Goal: Information Seeking & Learning: Find specific fact

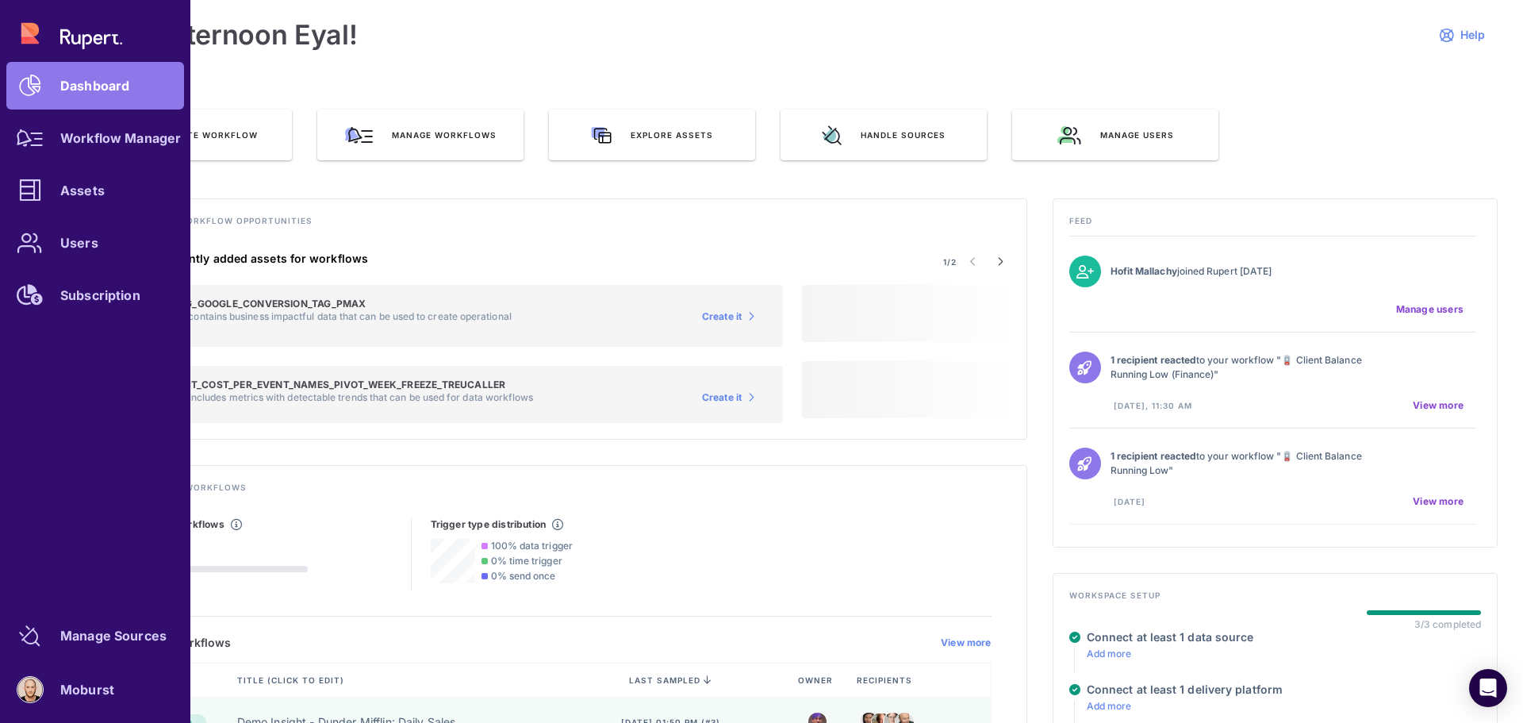
drag, startPoint x: 41, startPoint y: 142, endPoint x: 49, endPoint y: 146, distance: 8.9
click at [41, 141] on icon at bounding box center [30, 137] width 27 height 17
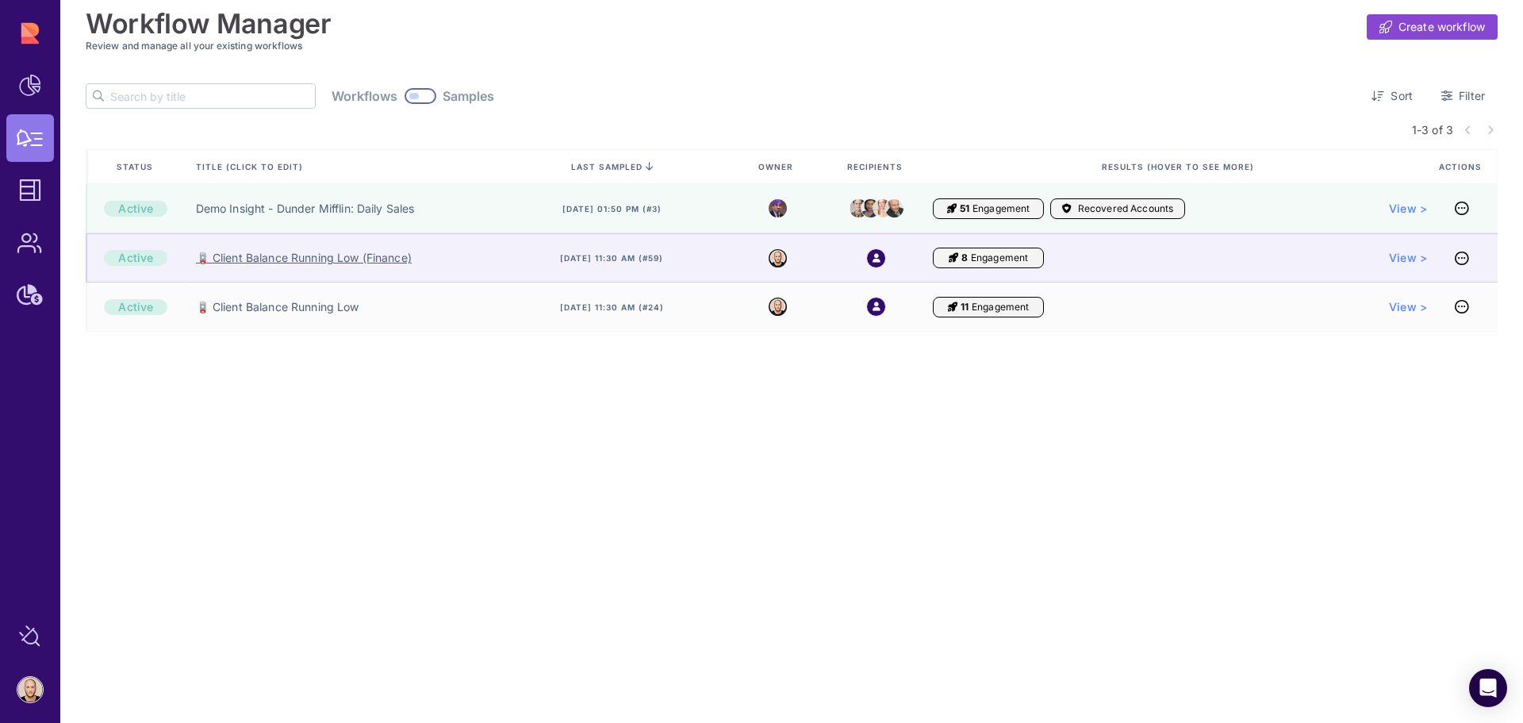
click at [259, 257] on link "🪫 Client Balance Running Low (Finance)" at bounding box center [304, 258] width 216 height 16
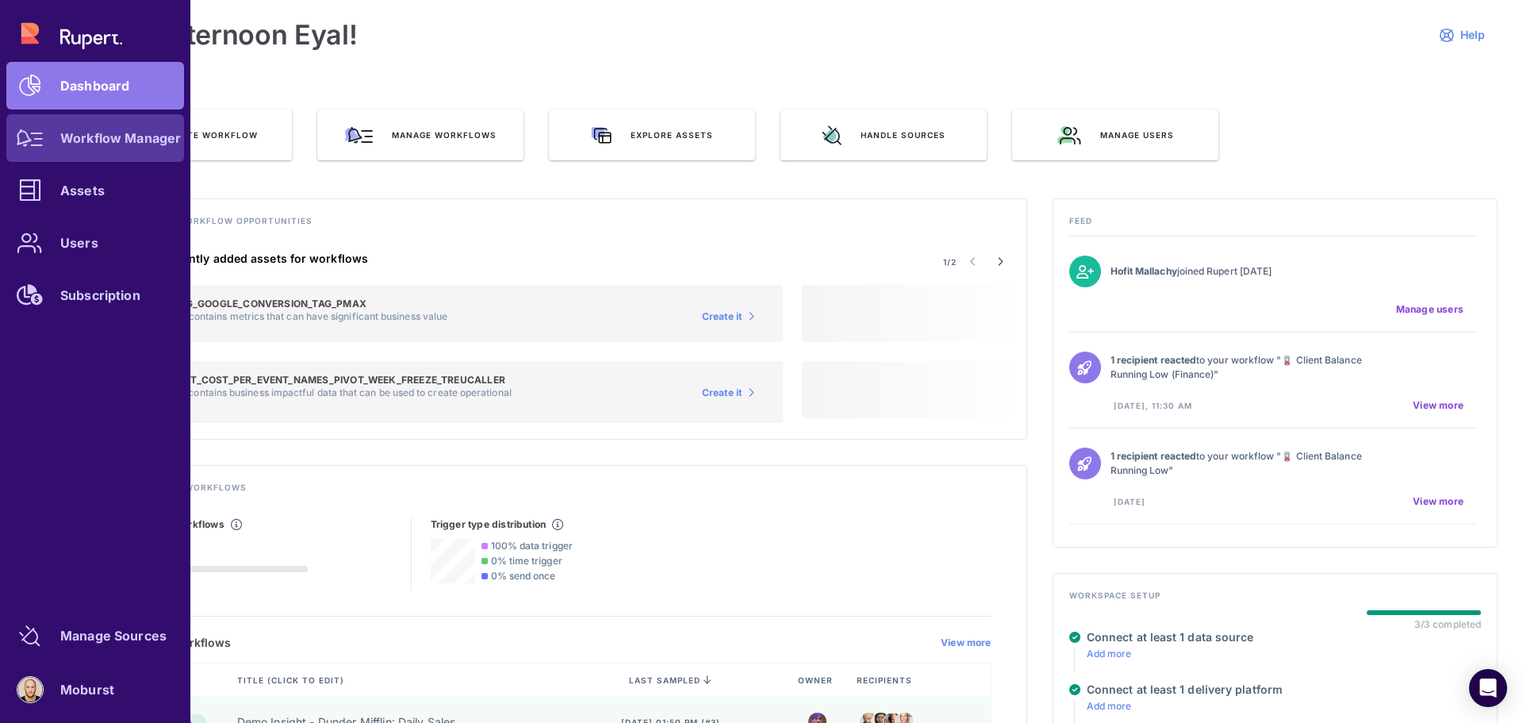
click at [33, 151] on div at bounding box center [30, 138] width 48 height 48
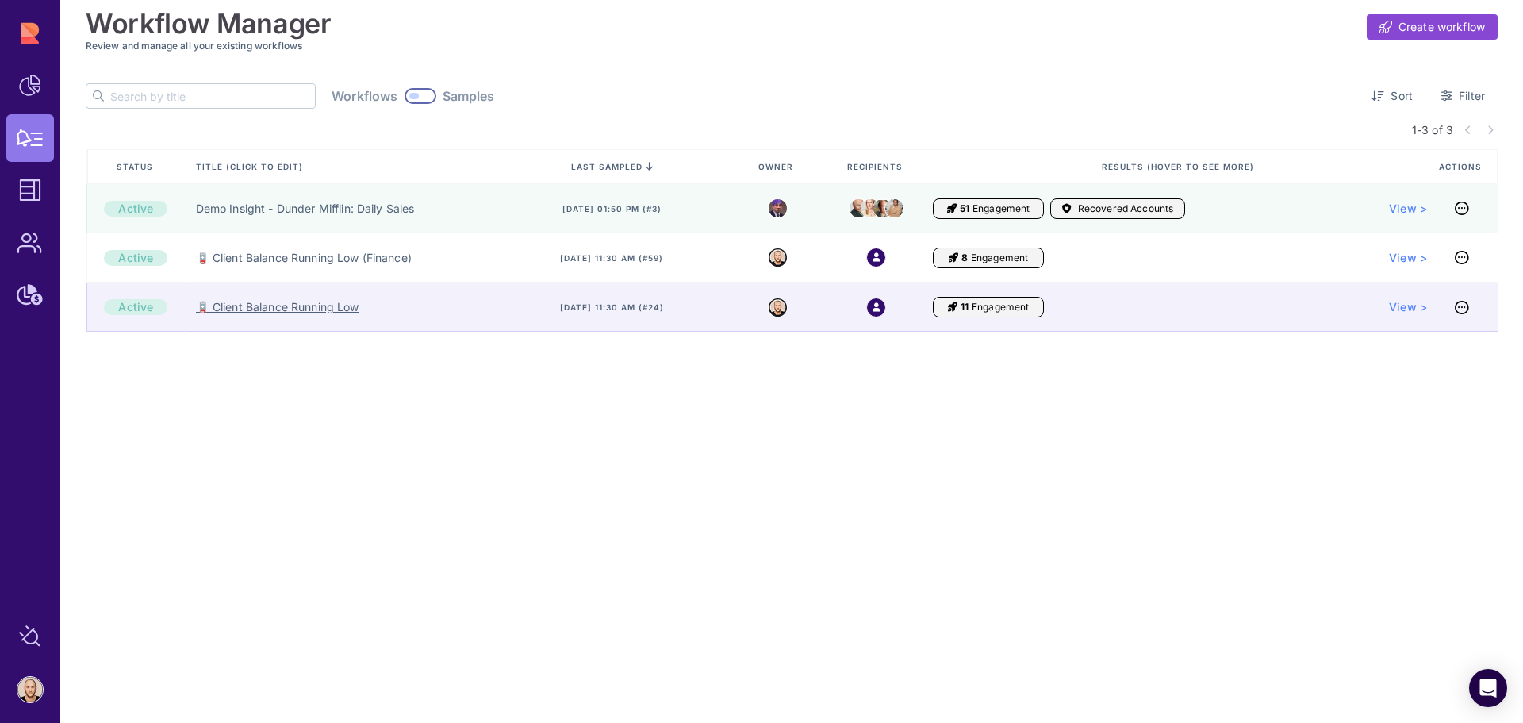
click at [291, 303] on link "🪫 Client Balance Running Low" at bounding box center [277, 307] width 163 height 16
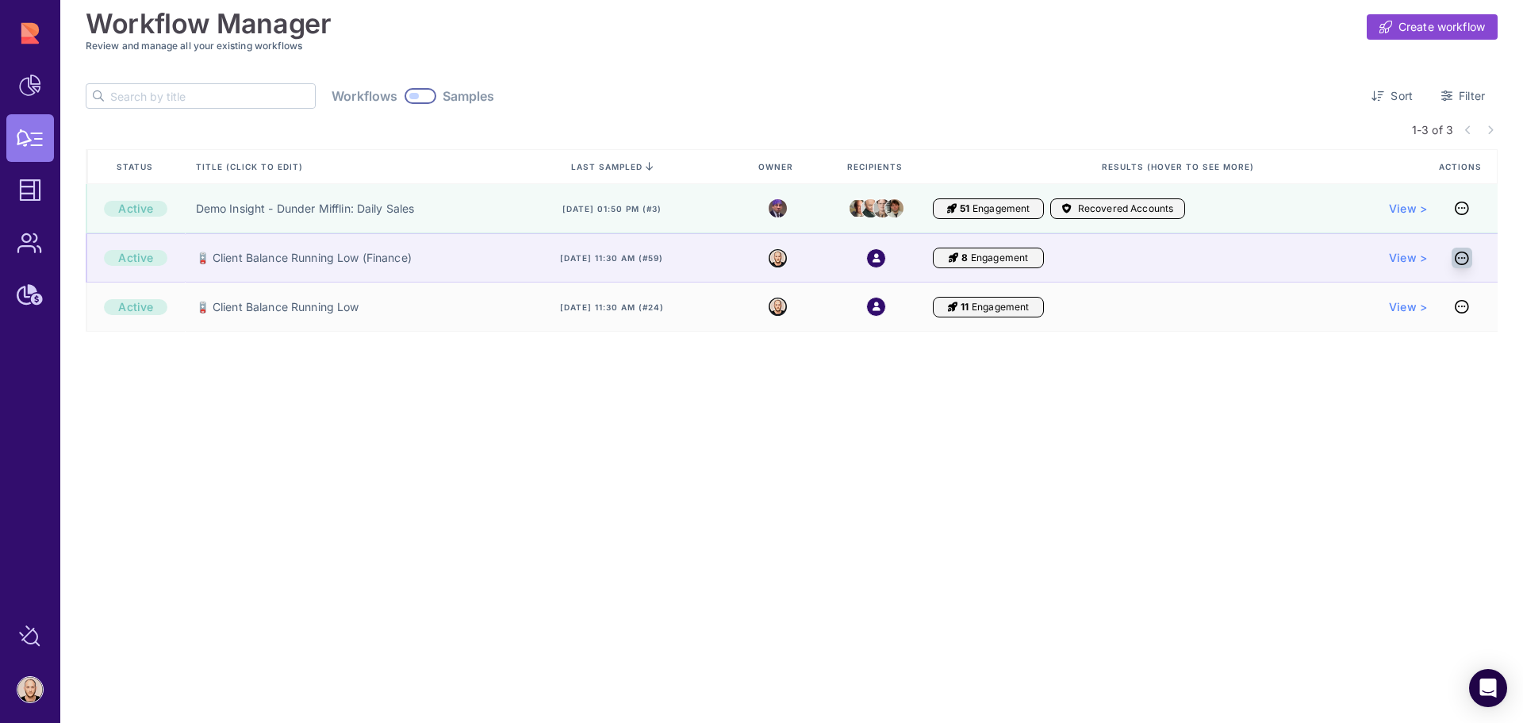
click at [1463, 258] on icon at bounding box center [1462, 258] width 14 height 1
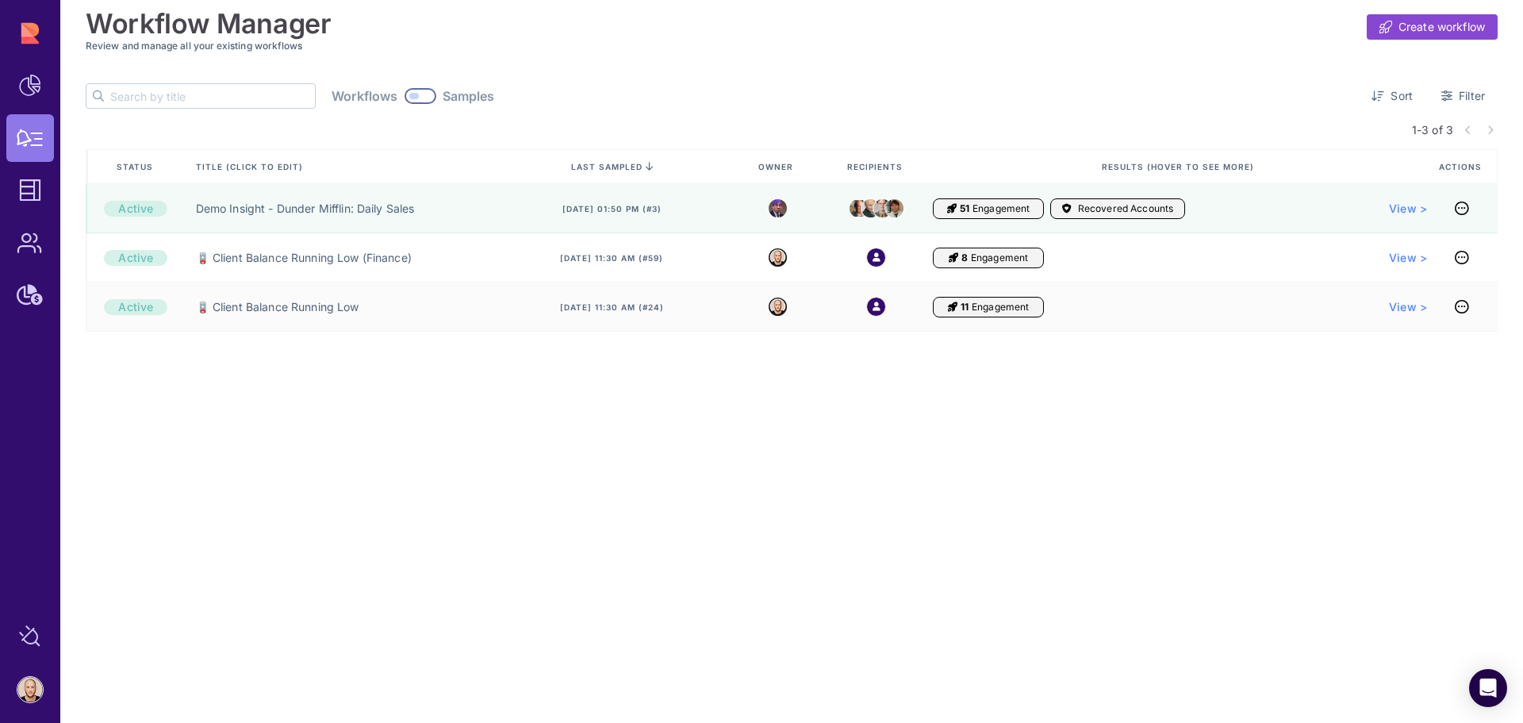
drag, startPoint x: 1402, startPoint y: 510, endPoint x: 1378, endPoint y: 501, distance: 25.3
click at [1401, 510] on div "Workflow Manager Create workflow Review and manage all your existing workflows …" at bounding box center [791, 361] width 1462 height 723
click at [1452, 29] on span "Create workflow" at bounding box center [1441, 27] width 86 height 16
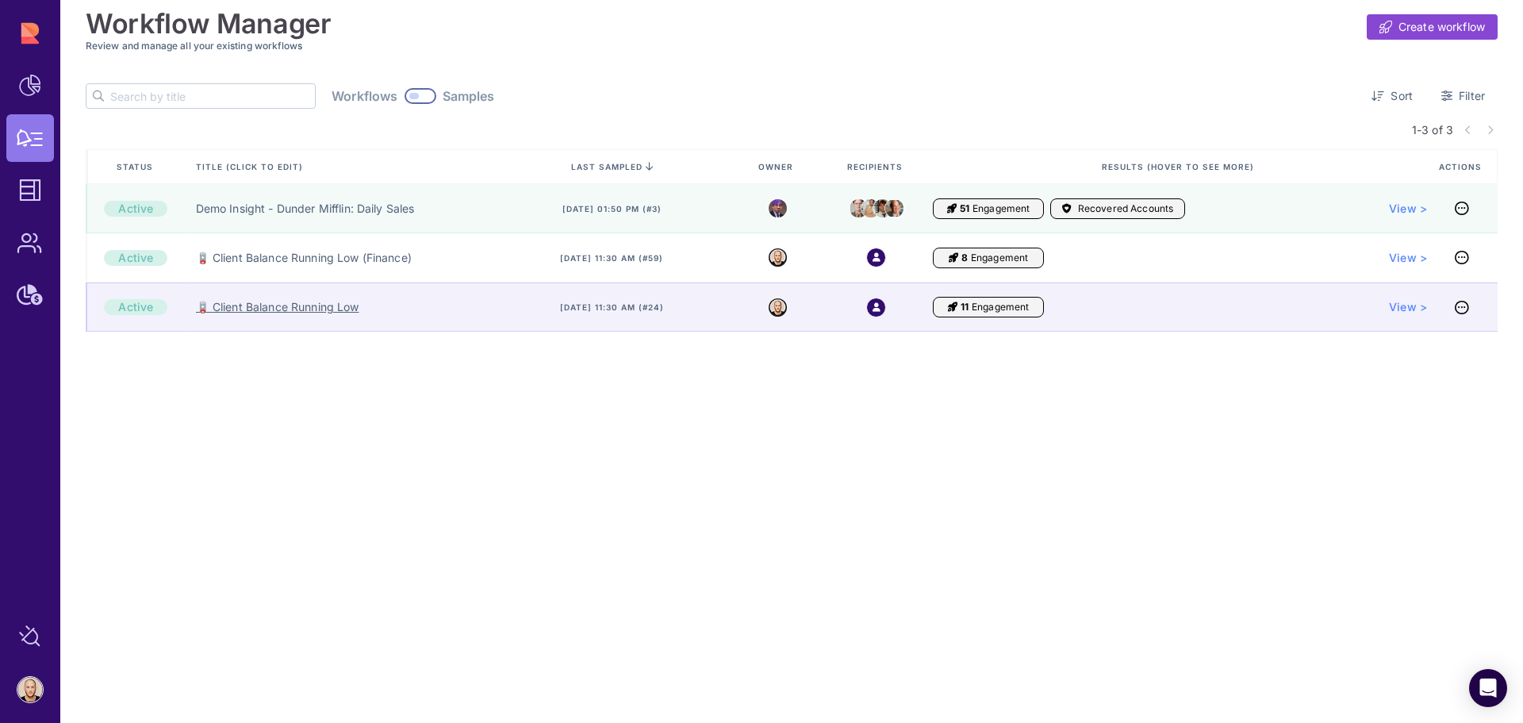
drag, startPoint x: 319, startPoint y: 302, endPoint x: 346, endPoint y: 309, distance: 27.9
click at [318, 303] on link "🪫 Client Balance Running Low" at bounding box center [277, 307] width 163 height 16
click at [1462, 308] on icon at bounding box center [1462, 307] width 14 height 1
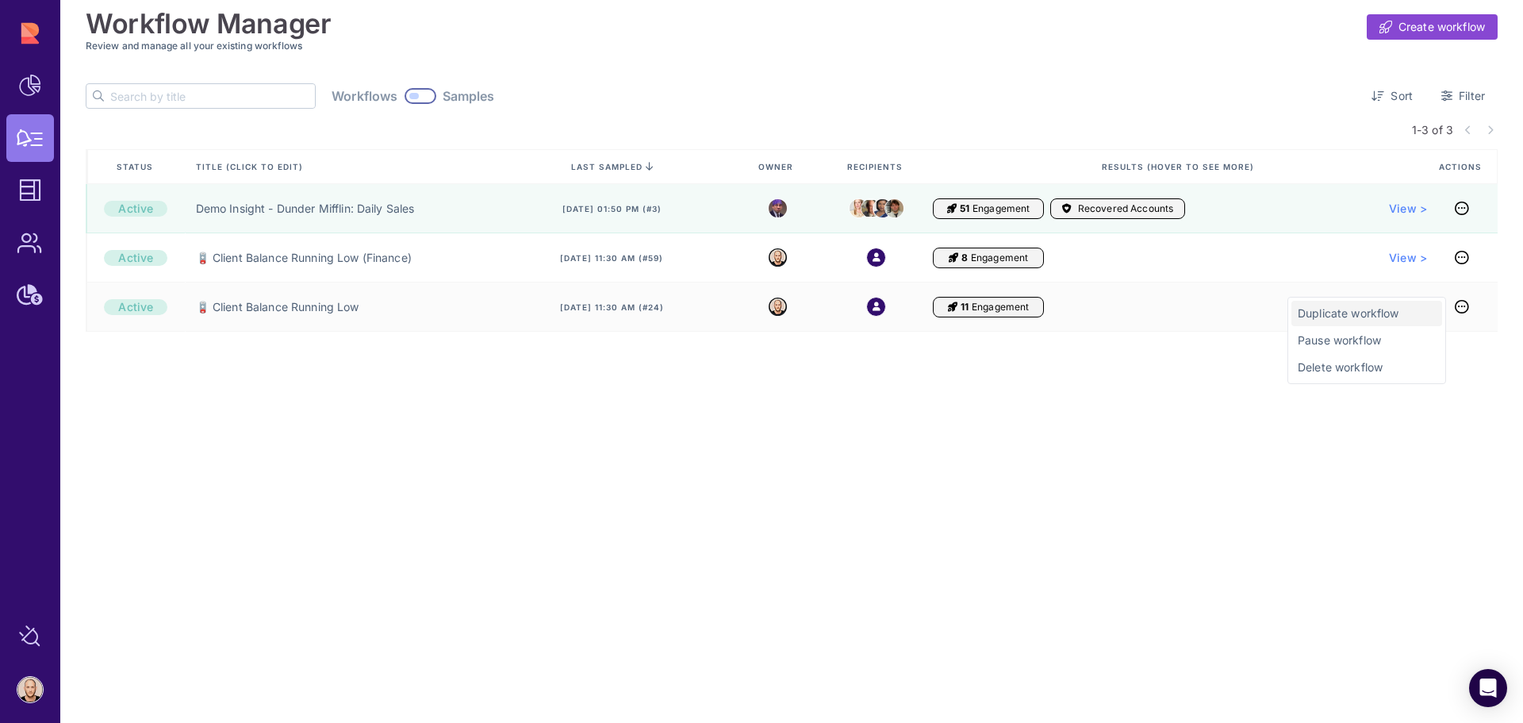
click at [1397, 316] on span "Duplicate workflow" at bounding box center [1366, 313] width 138 height 16
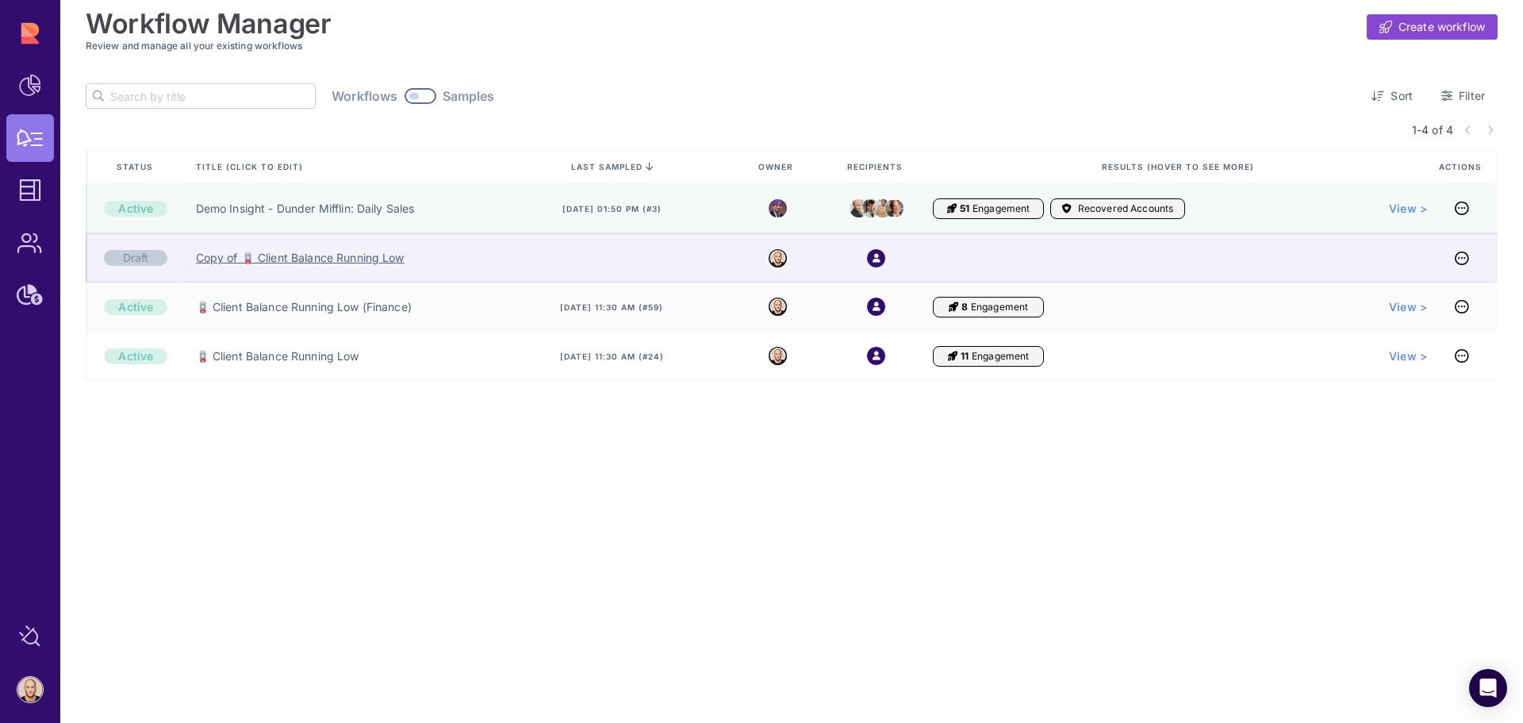
click at [310, 259] on link "Copy of 🪫 Client Balance Running Low" at bounding box center [300, 258] width 209 height 16
click at [400, 264] on link "Copy of 🪫 Client Balance Running Low (Finance)" at bounding box center [326, 258] width 261 height 16
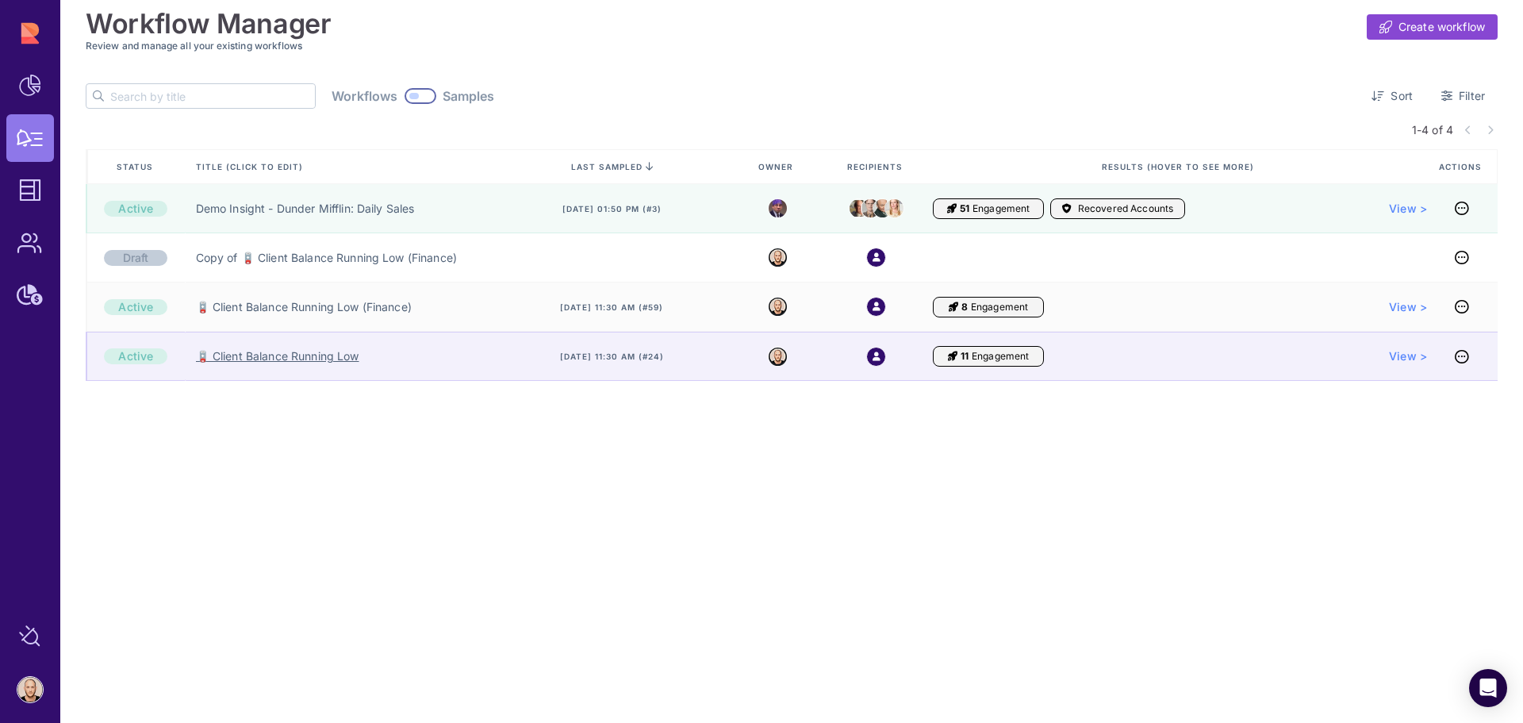
click at [318, 358] on link "🪫 Client Balance Running Low" at bounding box center [277, 356] width 163 height 16
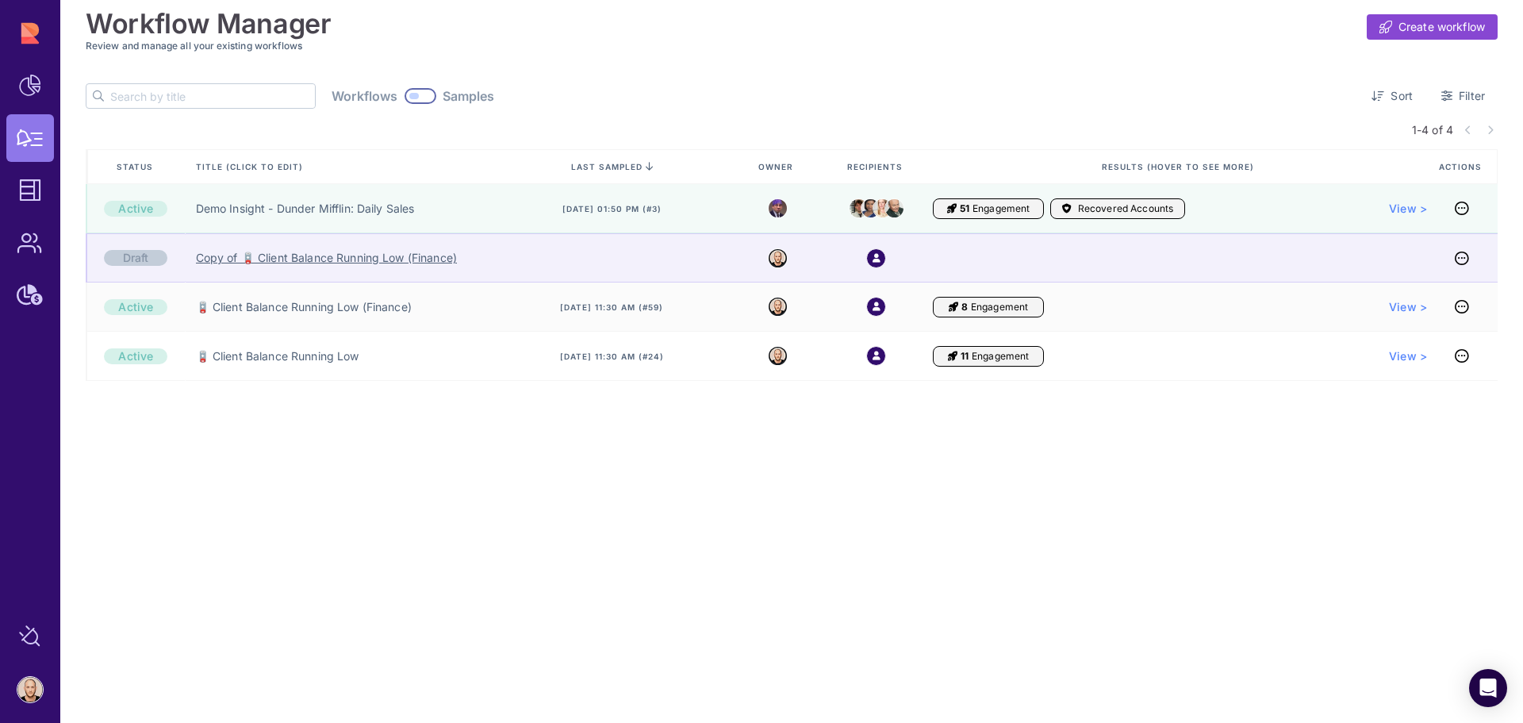
click at [414, 259] on link "Copy of 🪫 Client Balance Running Low (Finance)" at bounding box center [326, 258] width 261 height 16
click at [1462, 259] on icon at bounding box center [1462, 258] width 14 height 1
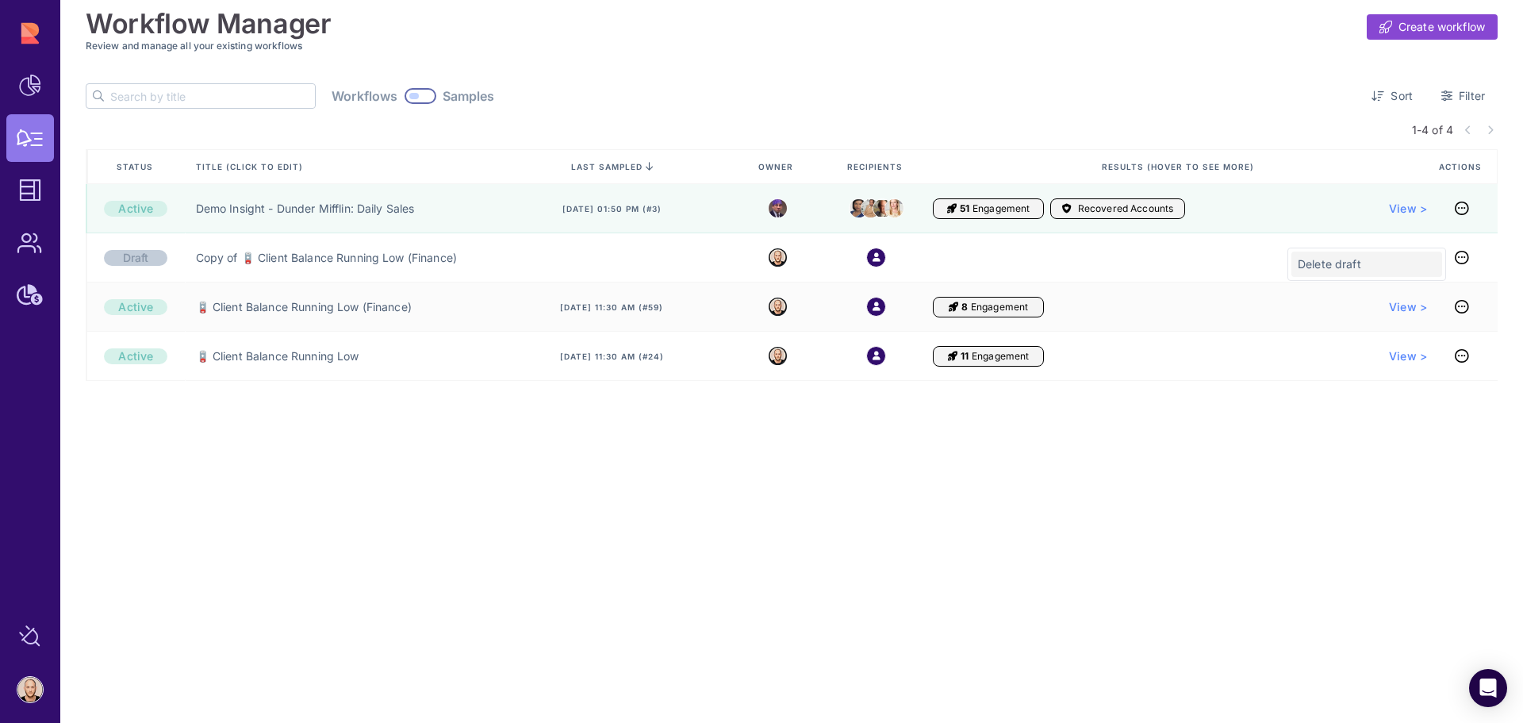
click at [1341, 261] on span "Delete draft" at bounding box center [1366, 264] width 138 height 16
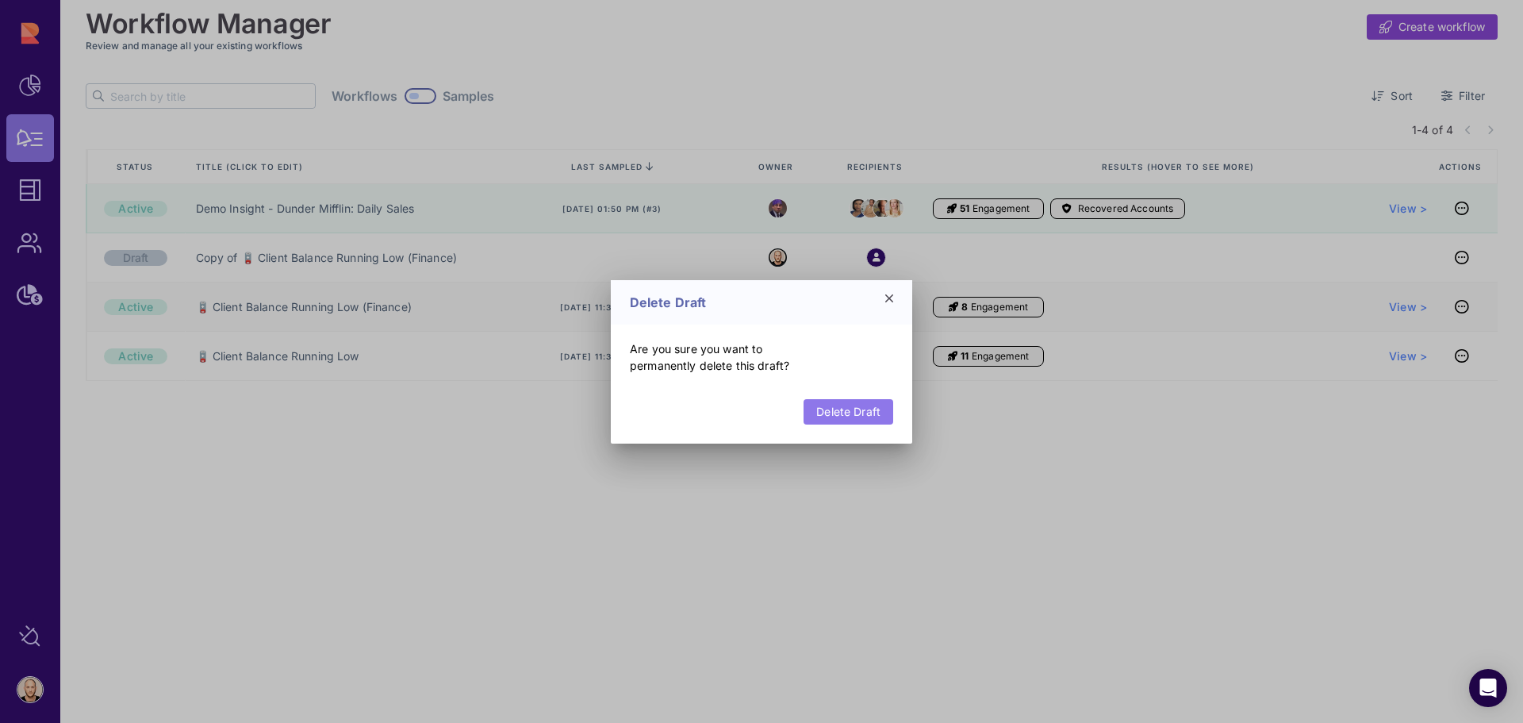
click at [864, 412] on link "Delete Draft" at bounding box center [848, 411] width 90 height 25
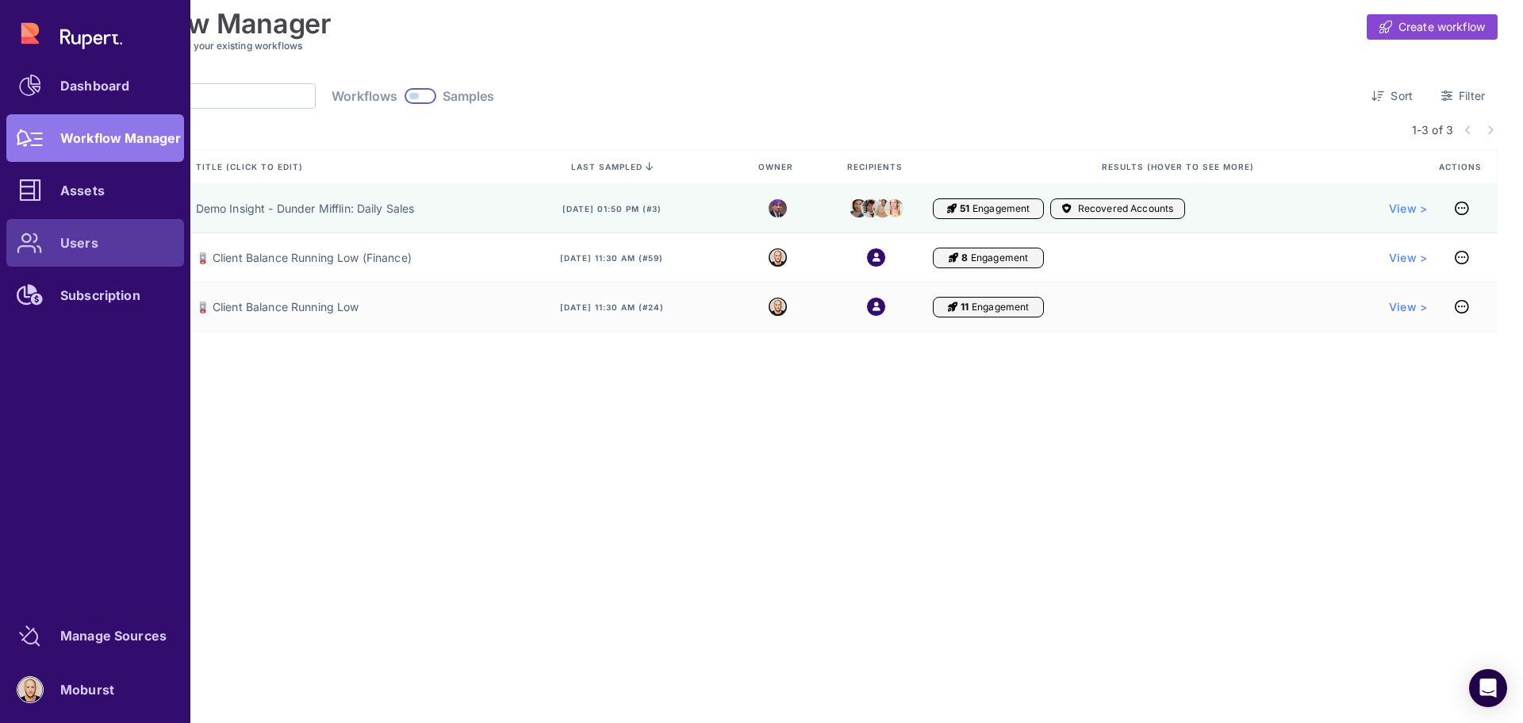
click at [92, 254] on link "Users" at bounding box center [95, 243] width 178 height 48
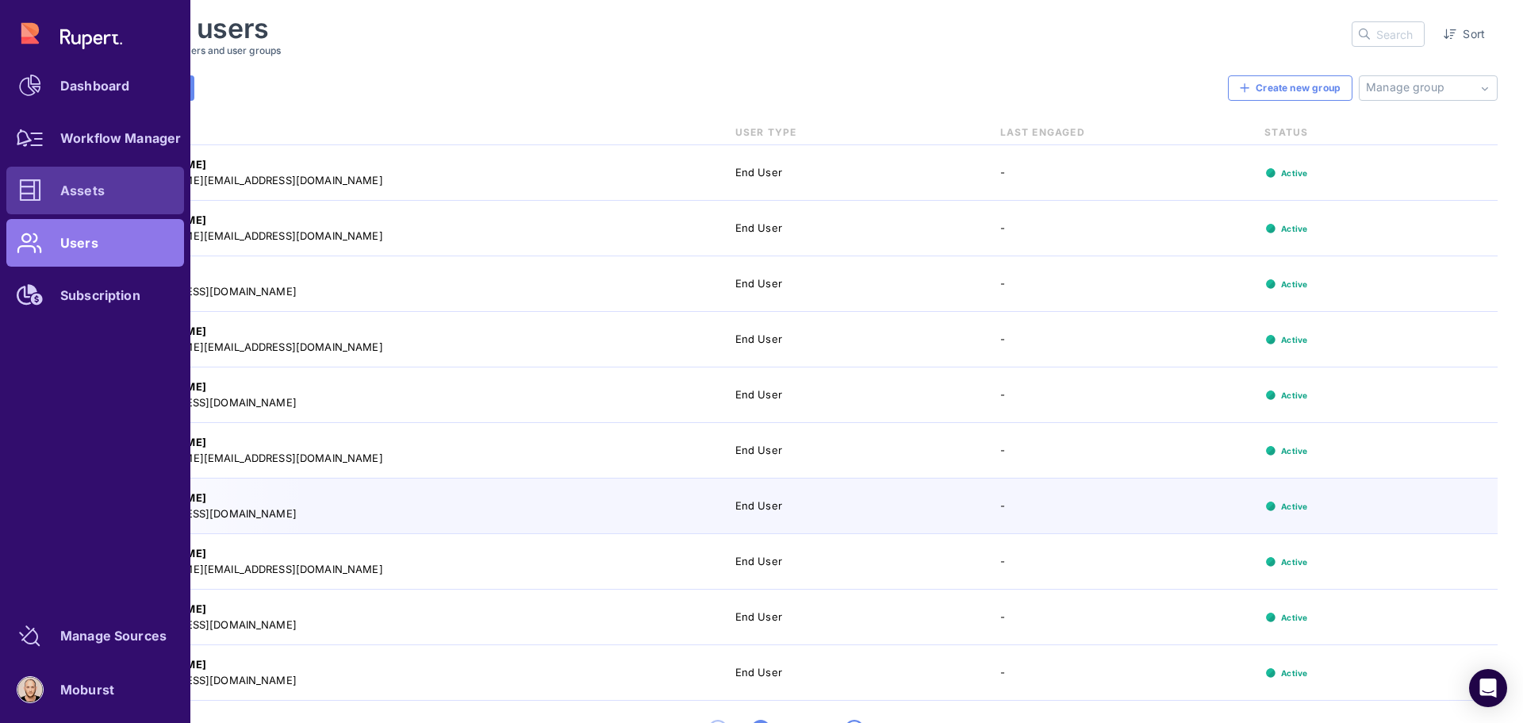
click at [45, 194] on div at bounding box center [30, 191] width 48 height 48
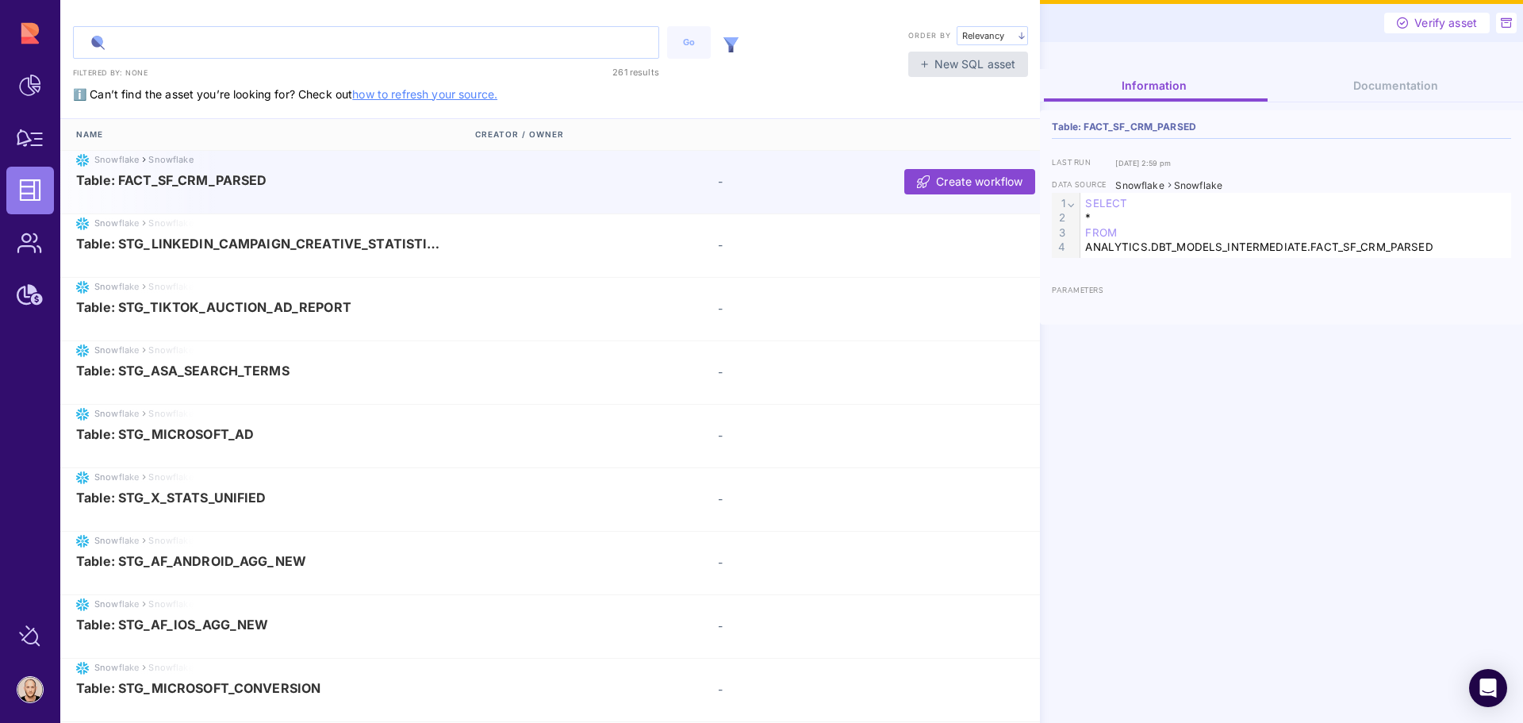
click at [234, 46] on input "text" at bounding box center [366, 42] width 585 height 31
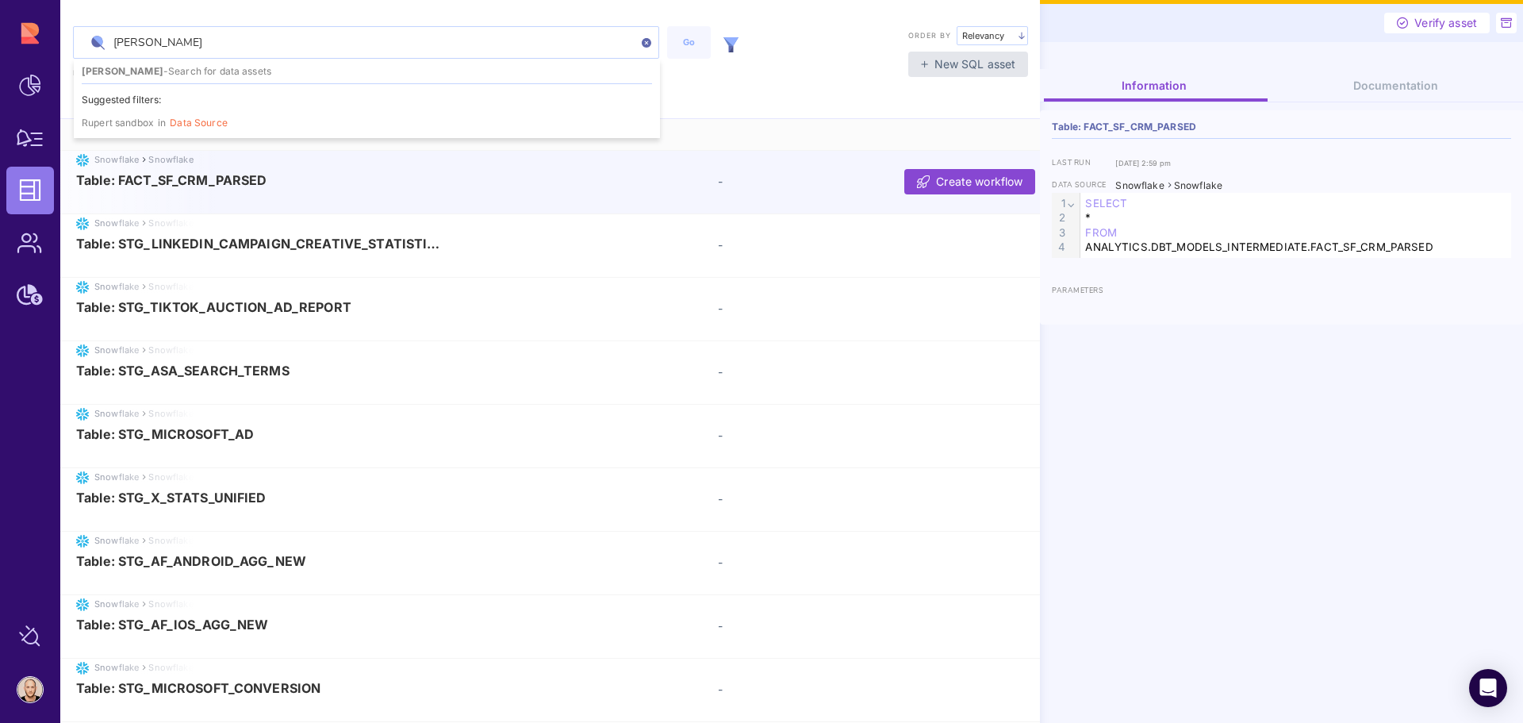
type input "rupert"
click at [738, 45] on img at bounding box center [730, 44] width 15 height 15
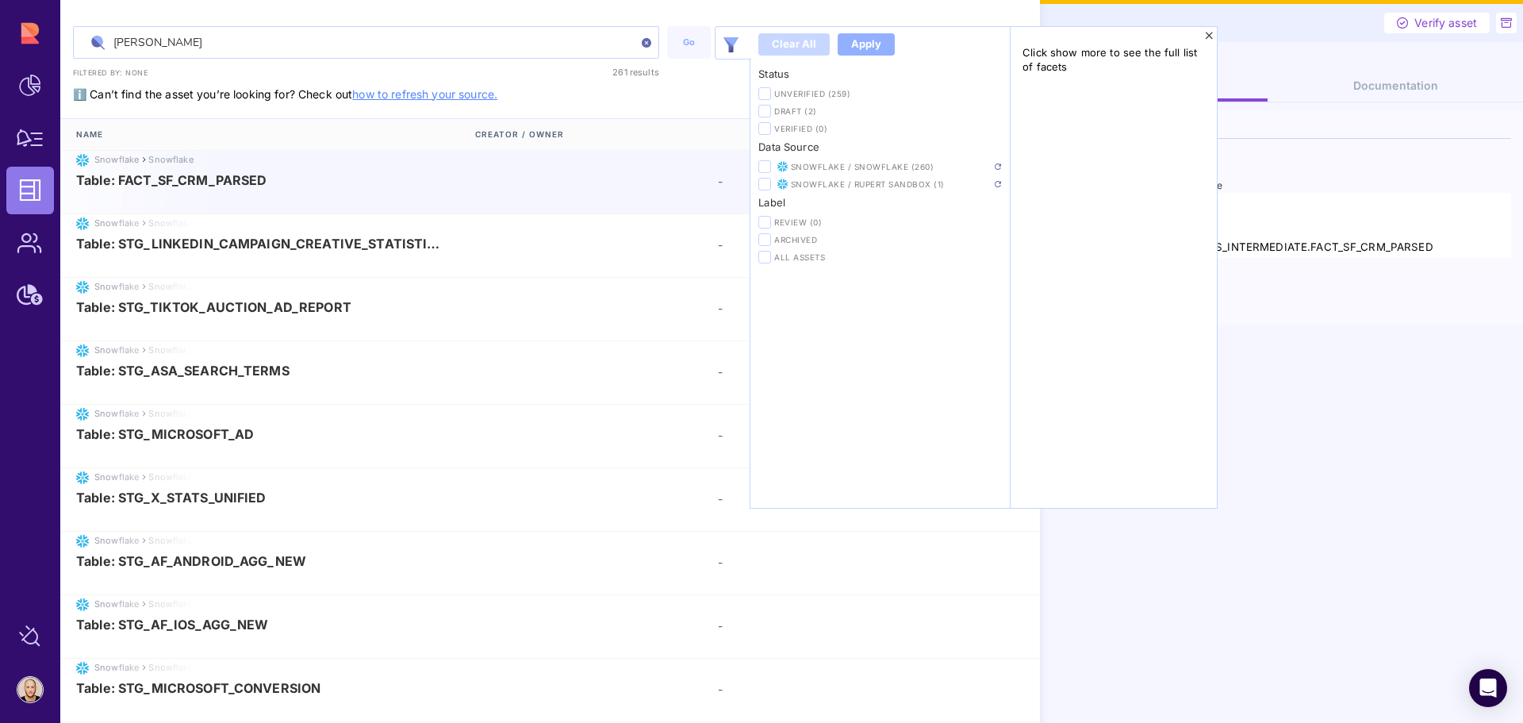
click at [995, 164] on img at bounding box center [998, 166] width 6 height 6
click at [157, 46] on input "rupert" at bounding box center [366, 42] width 585 height 31
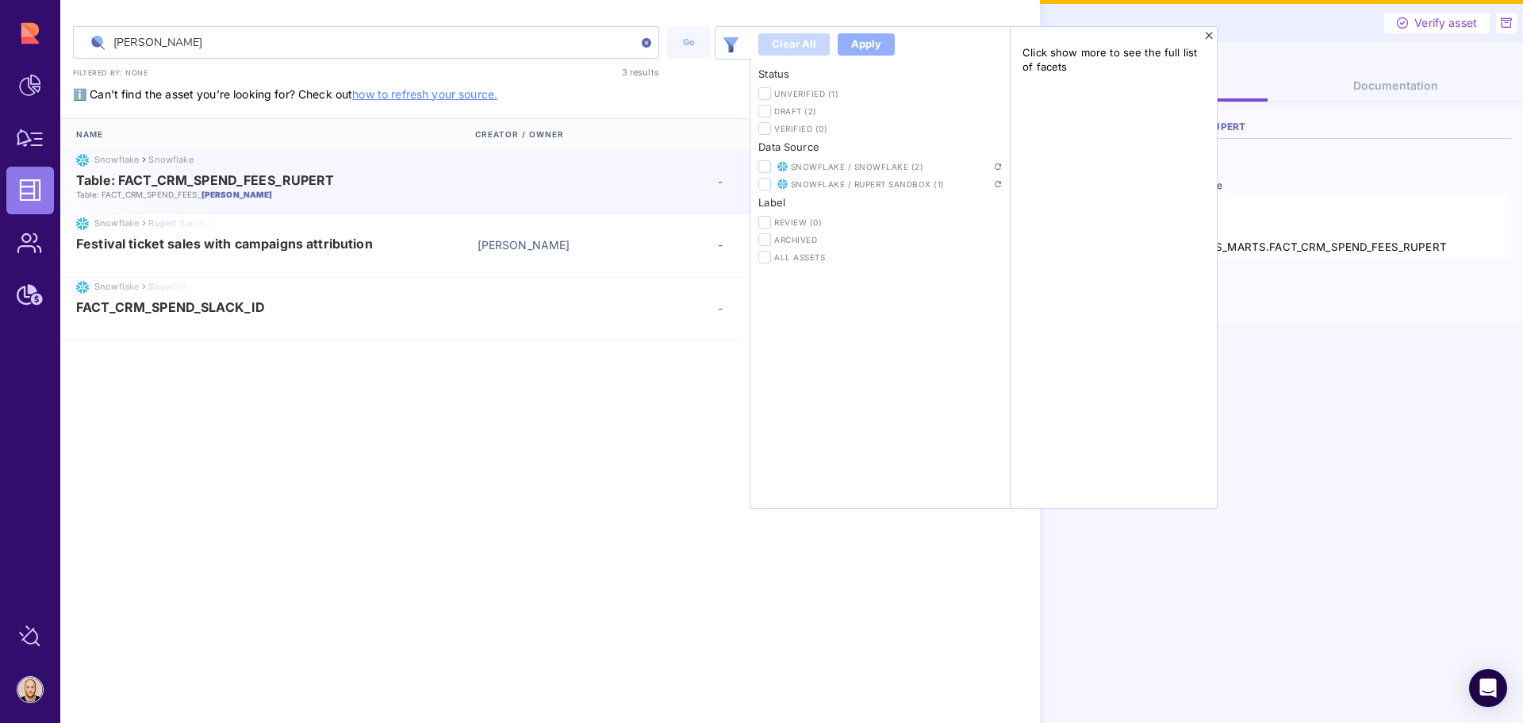
click at [1209, 32] on icon at bounding box center [1209, 35] width 9 height 11
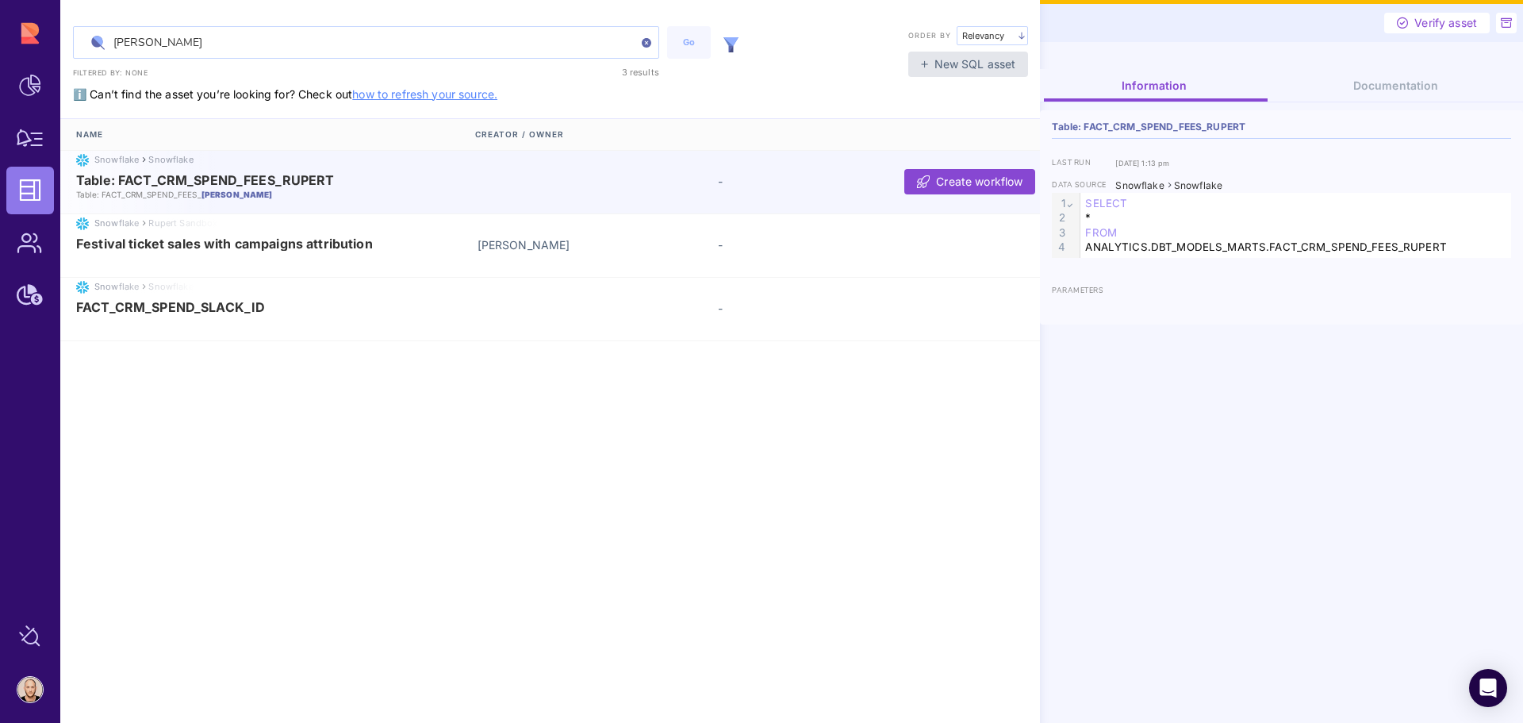
click at [1457, 243] on div "ANALYTICS.DBT_MODELS_MARTS.FACT_CRM_SPEND_FEES_RUPERT" at bounding box center [1295, 247] width 431 height 15
click at [1452, 245] on div "ANALYTICS.DBT_MODELS_MARTS.FACT_CRM_SPEND_FEES_RUPERT" at bounding box center [1295, 247] width 431 height 15
drag, startPoint x: 1452, startPoint y: 245, endPoint x: 1098, endPoint y: 248, distance: 353.7
click at [1098, 248] on div "ANALYTICS.DBT_MODELS_MARTS.FACT_CRM_SPEND_FEES_RUPERT" at bounding box center [1295, 247] width 431 height 15
copy div "ANALYTICS.DBT_MODELS_MARTS.FACT_CRM_SPEND_FEES_RUPERT"
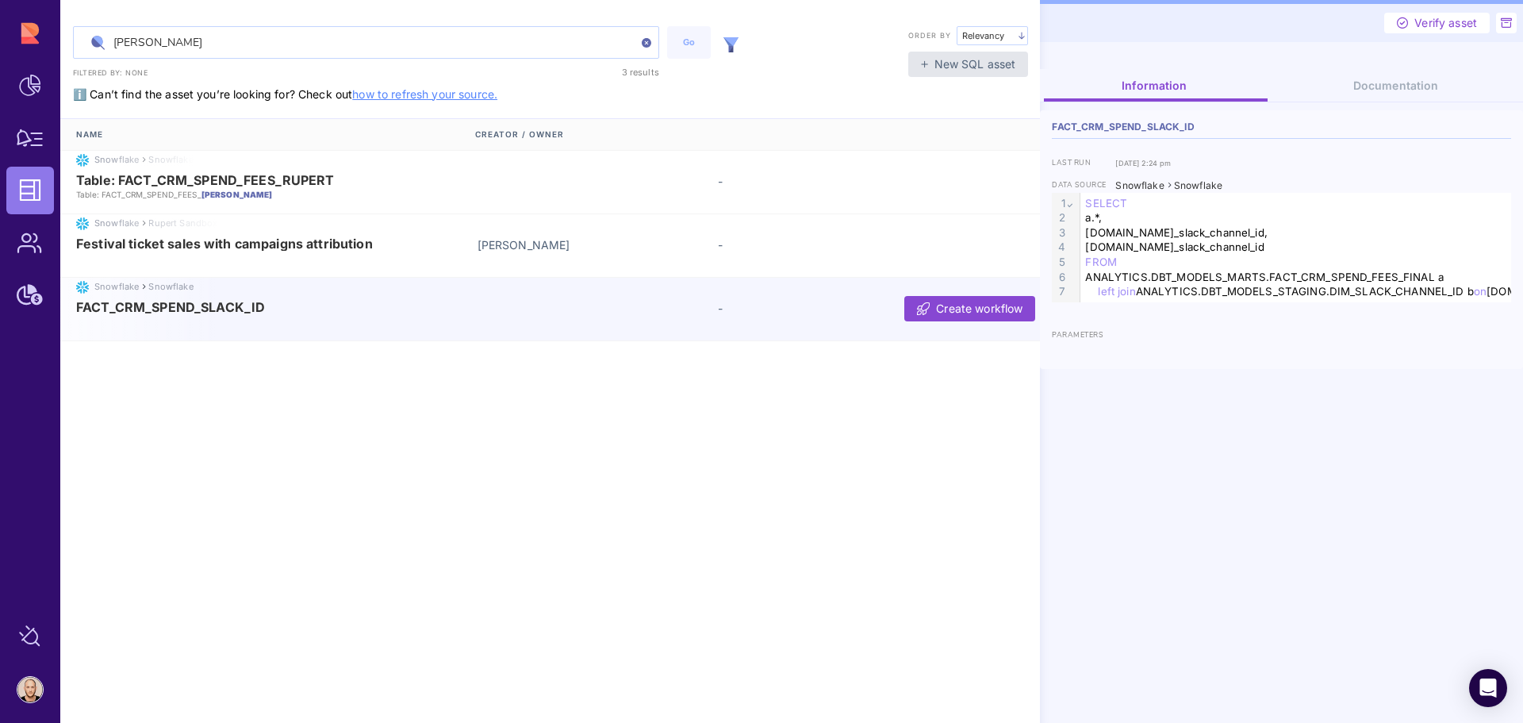
click at [190, 315] on div "FACT_CRM_SPEND_SLACK_ID -" at bounding box center [552, 308] width 984 height 17
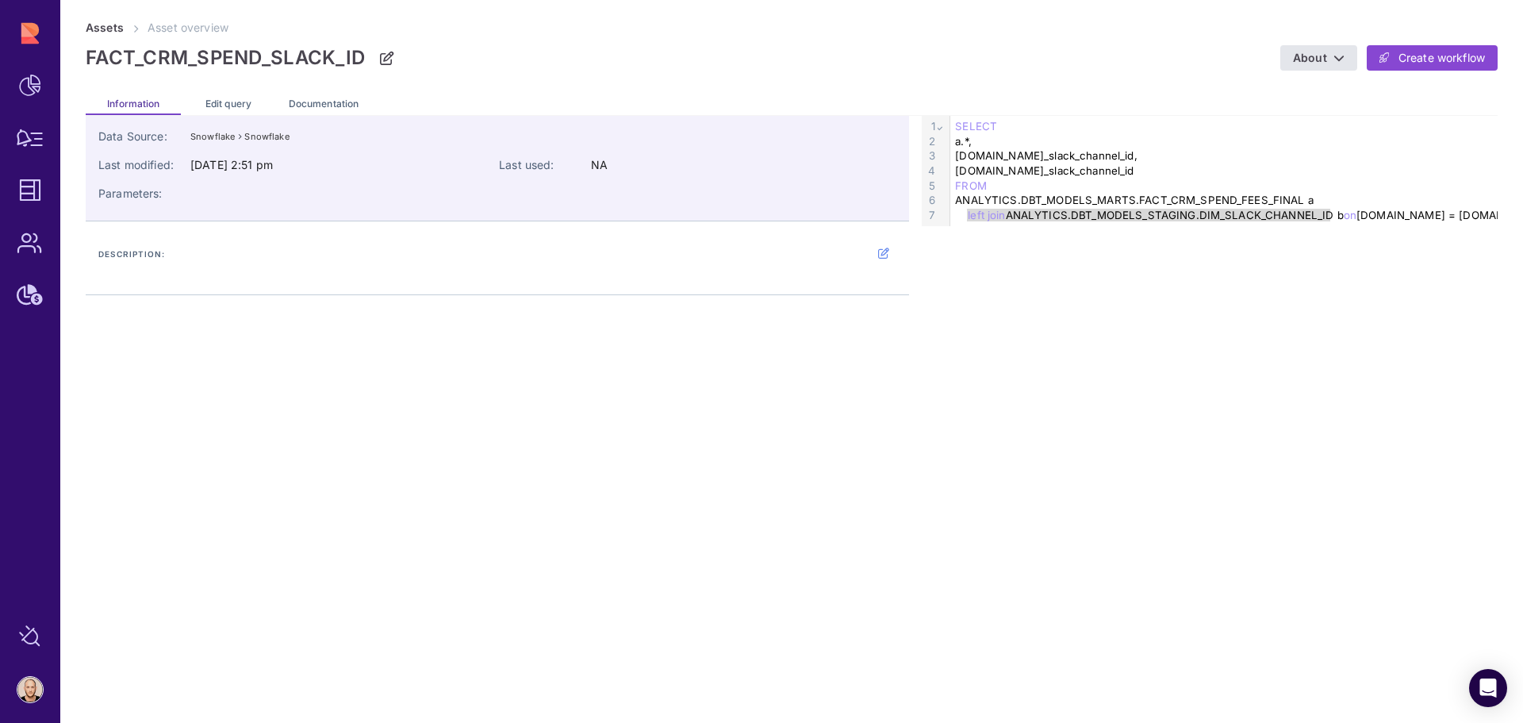
drag, startPoint x: 1329, startPoint y: 216, endPoint x: 968, endPoint y: 221, distance: 361.7
click at [968, 221] on div "left join ANALYTICS.DBT_MODELS_STAGING.DIM_SLACK_CHANNEL_ID b on a.app = b.app" at bounding box center [1249, 215] width 599 height 15
copy div "left join ANALYTICS.DBT_MODELS_STAGING.DIM_SLACK_CHANNEL_ID"
